Goal: Task Accomplishment & Management: Use online tool/utility

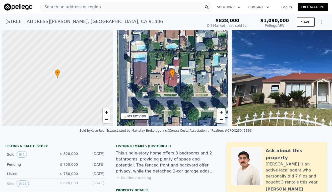
click at [72, 7] on span "Search an address or region" at bounding box center [70, 7] width 60 height 6
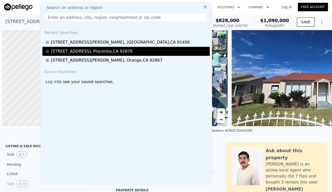
click at [75, 49] on div "[STREET_ADDRESS]" at bounding box center [92, 51] width 82 height 6
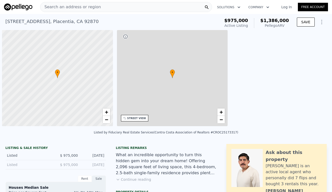
type input "5"
type input "1"
type input "1544"
type input "2195"
type input "6654"
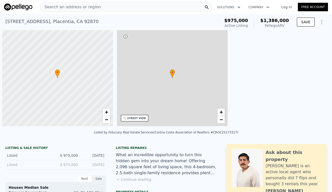
type input "8455"
type input "$ 1,386,000"
type input "$ 257,228"
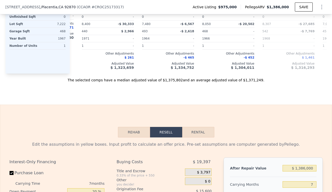
scroll to position [662, 0]
